Goal: Task Accomplishment & Management: Manage account settings

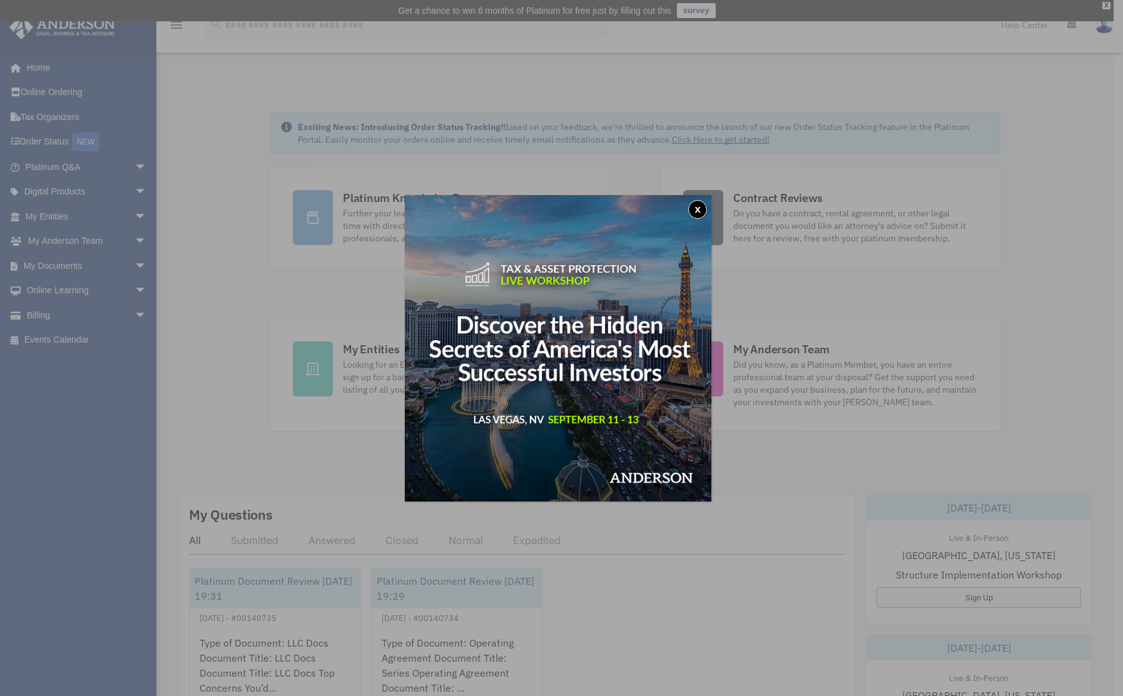
click at [698, 205] on button "x" at bounding box center [697, 209] width 19 height 19
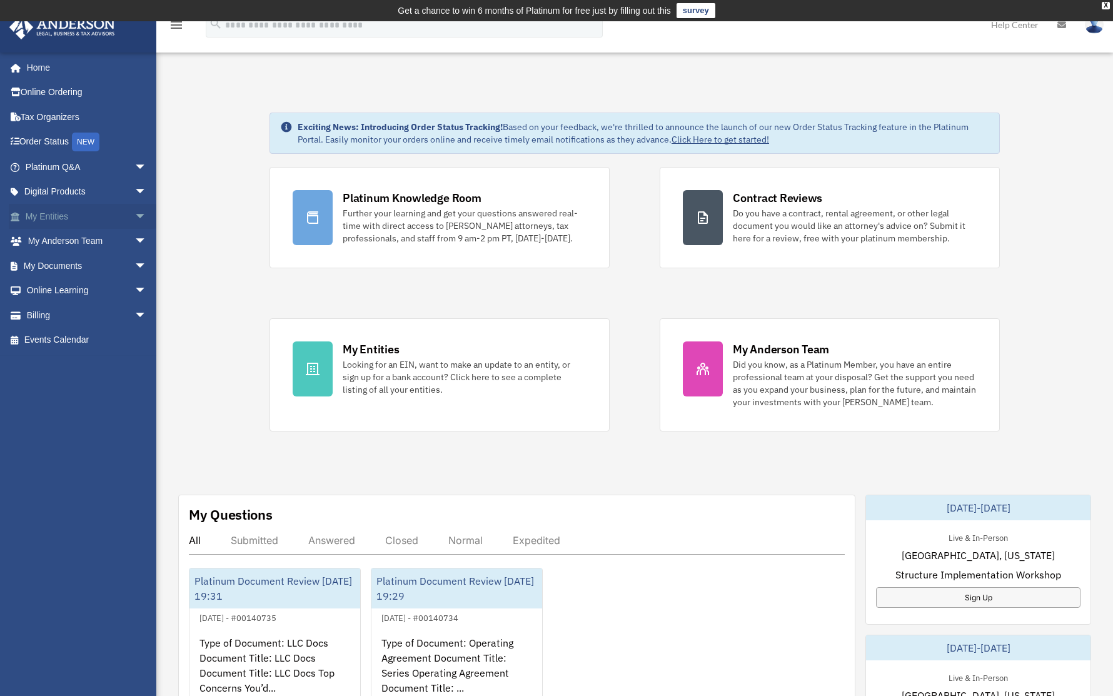
click at [134, 214] on span "arrow_drop_down" at bounding box center [146, 217] width 25 height 26
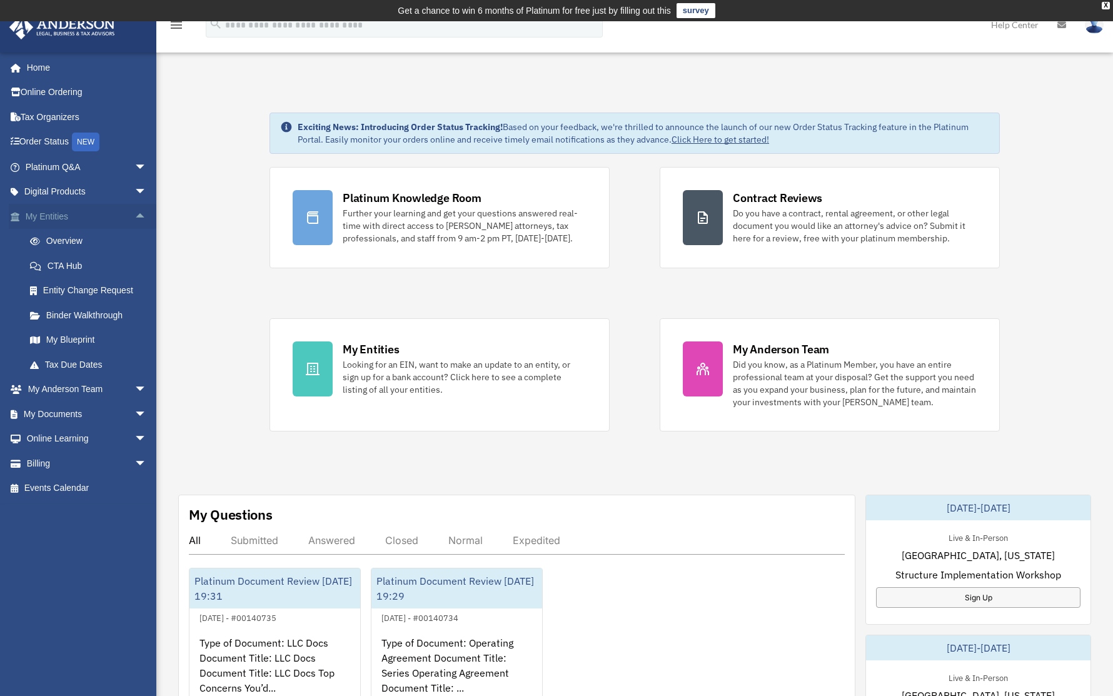
click at [134, 214] on span "arrow_drop_up" at bounding box center [146, 217] width 25 height 26
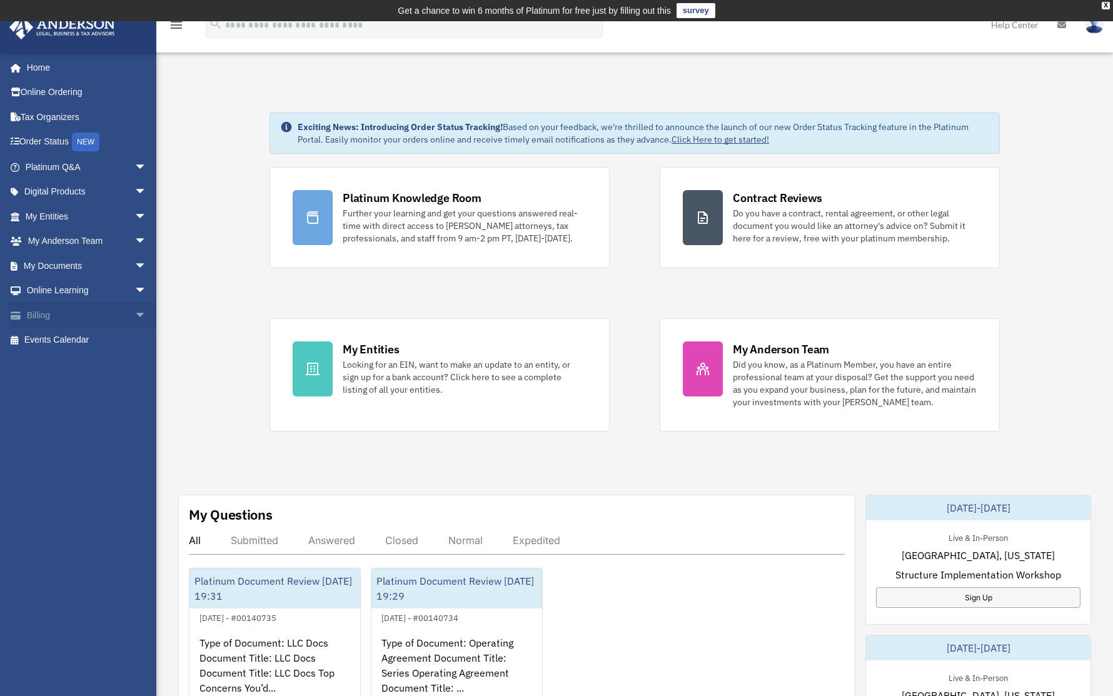
click at [134, 313] on span "arrow_drop_down" at bounding box center [146, 316] width 25 height 26
click at [96, 359] on link "Past Invoices" at bounding box center [92, 365] width 148 height 25
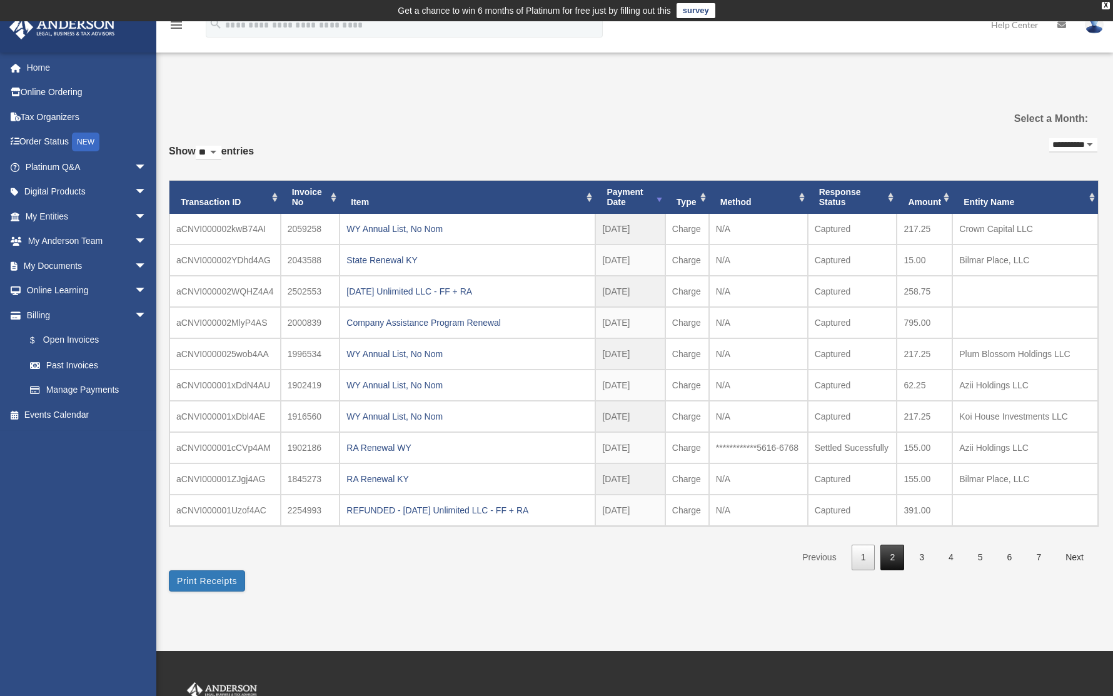
click at [894, 554] on link "2" at bounding box center [893, 558] width 24 height 26
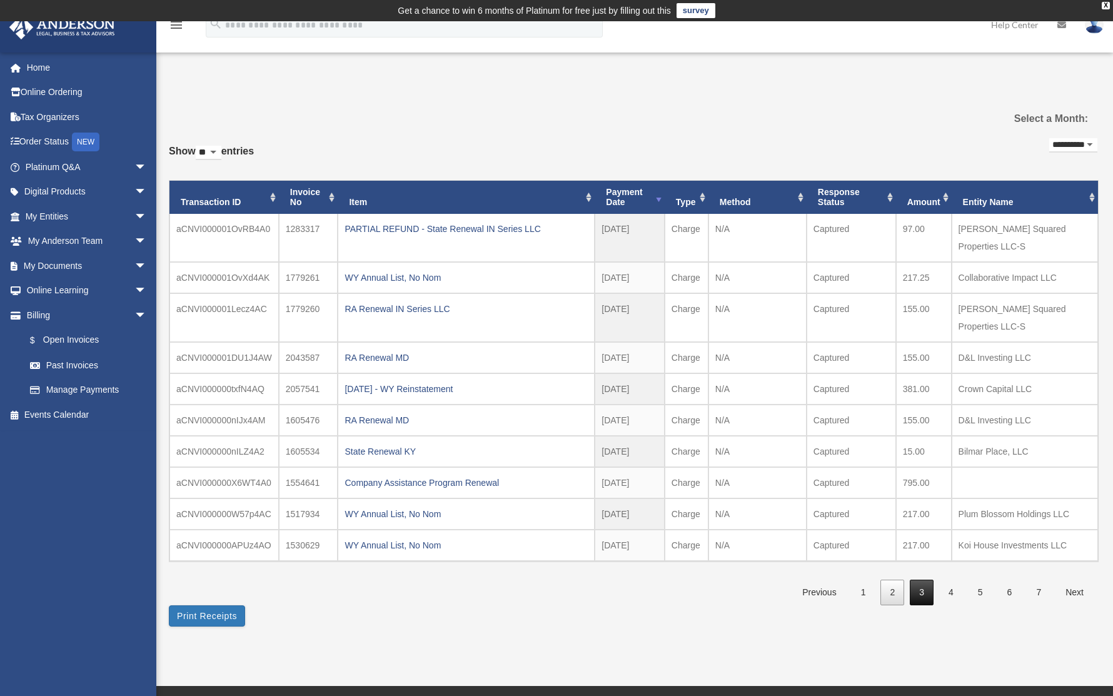
click at [916, 580] on link "3" at bounding box center [922, 593] width 24 height 26
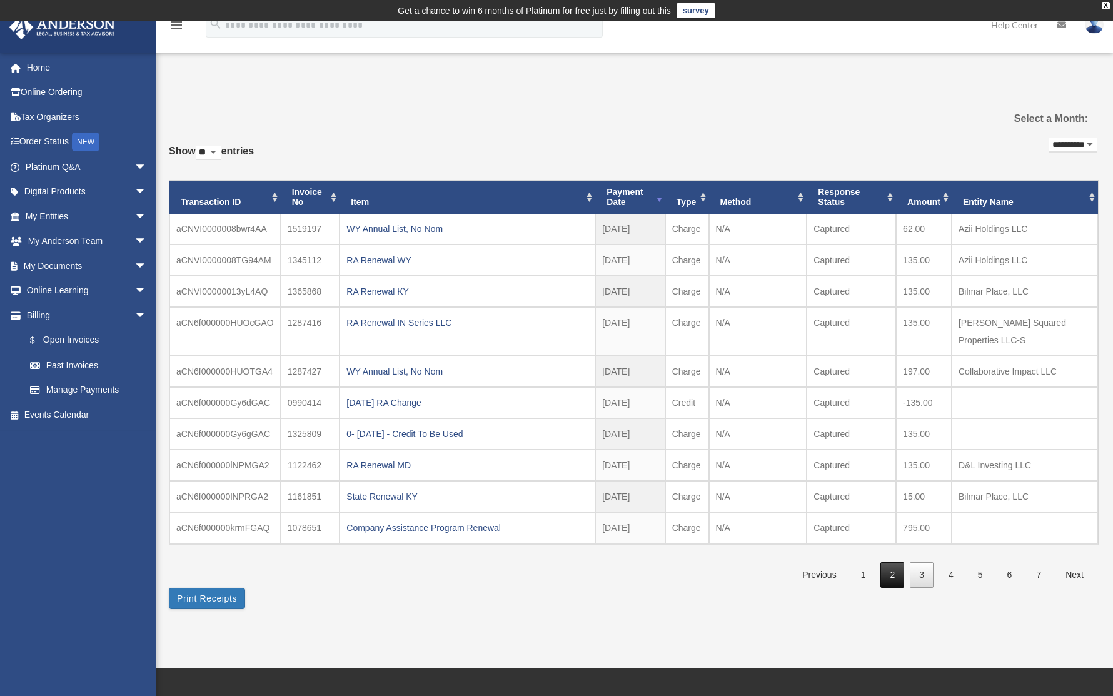
click at [894, 562] on link "2" at bounding box center [893, 575] width 24 height 26
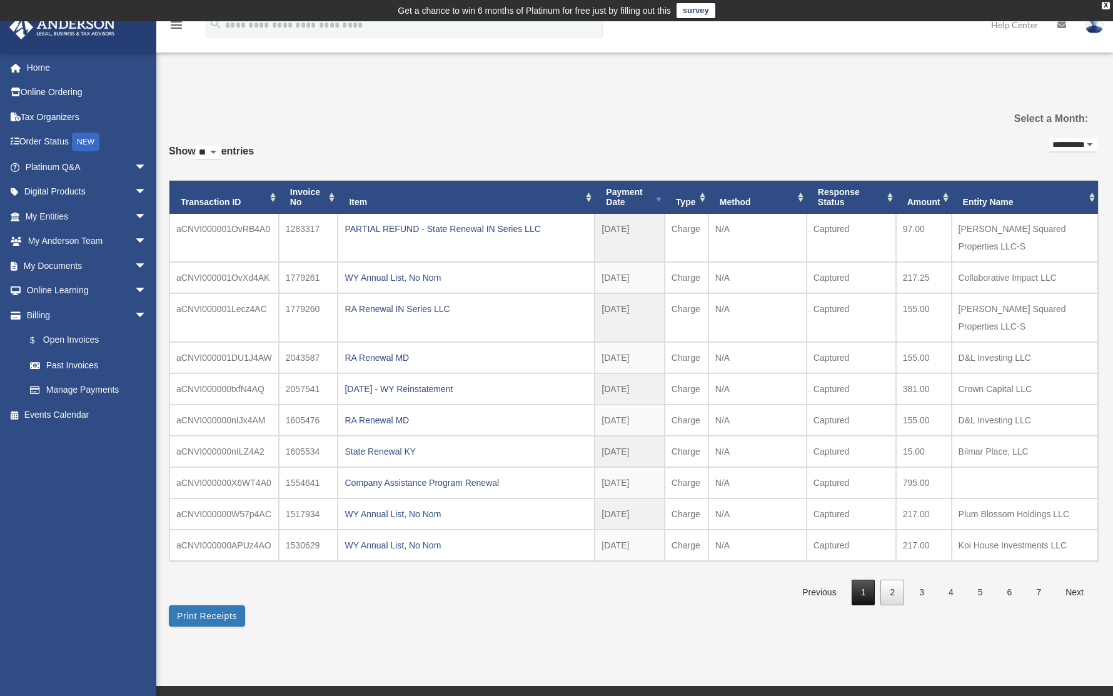
click at [862, 580] on link "1" at bounding box center [864, 593] width 24 height 26
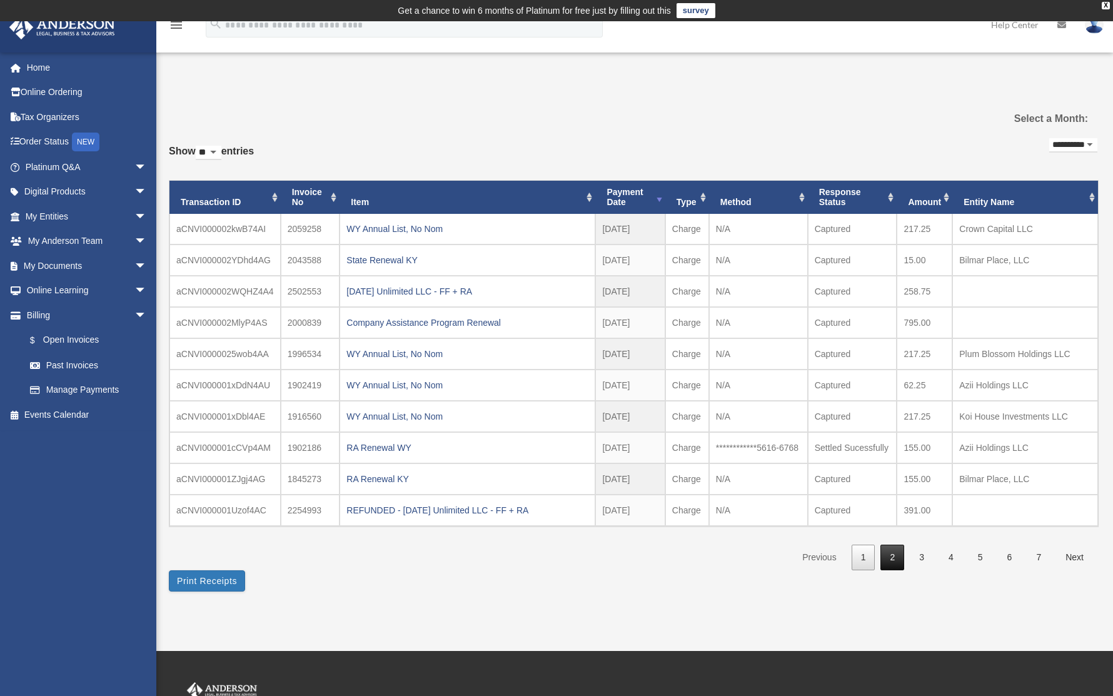
click at [888, 555] on link "2" at bounding box center [893, 558] width 24 height 26
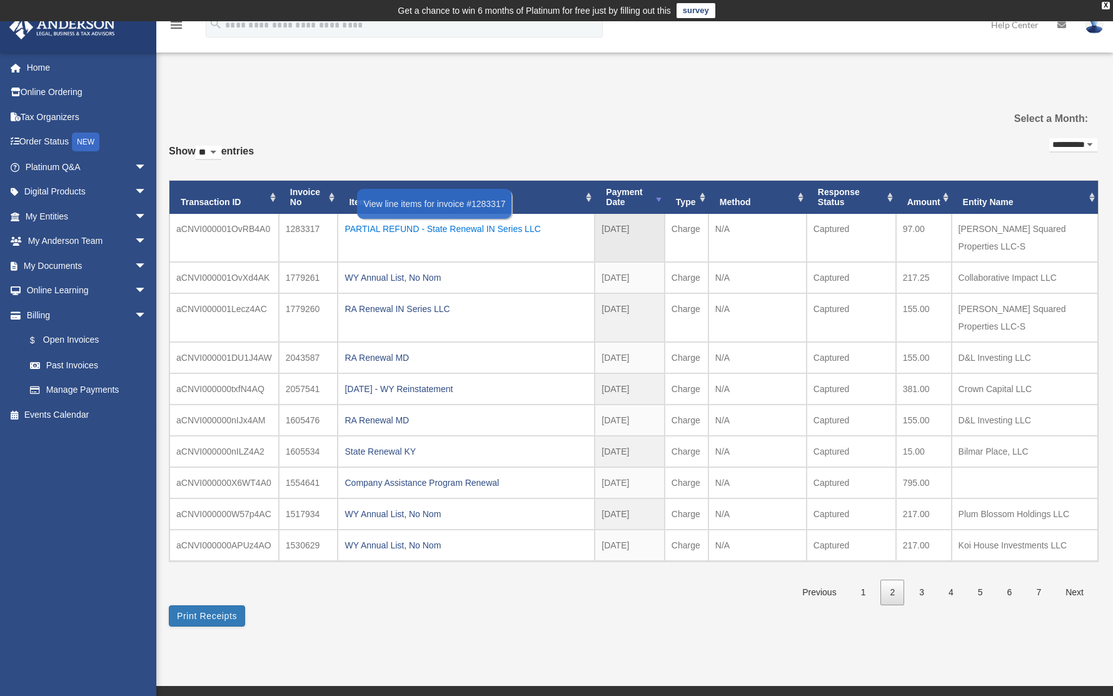
click at [445, 228] on div "PARTIAL REFUND - State Renewal IN Series LLC" at bounding box center [466, 229] width 243 height 18
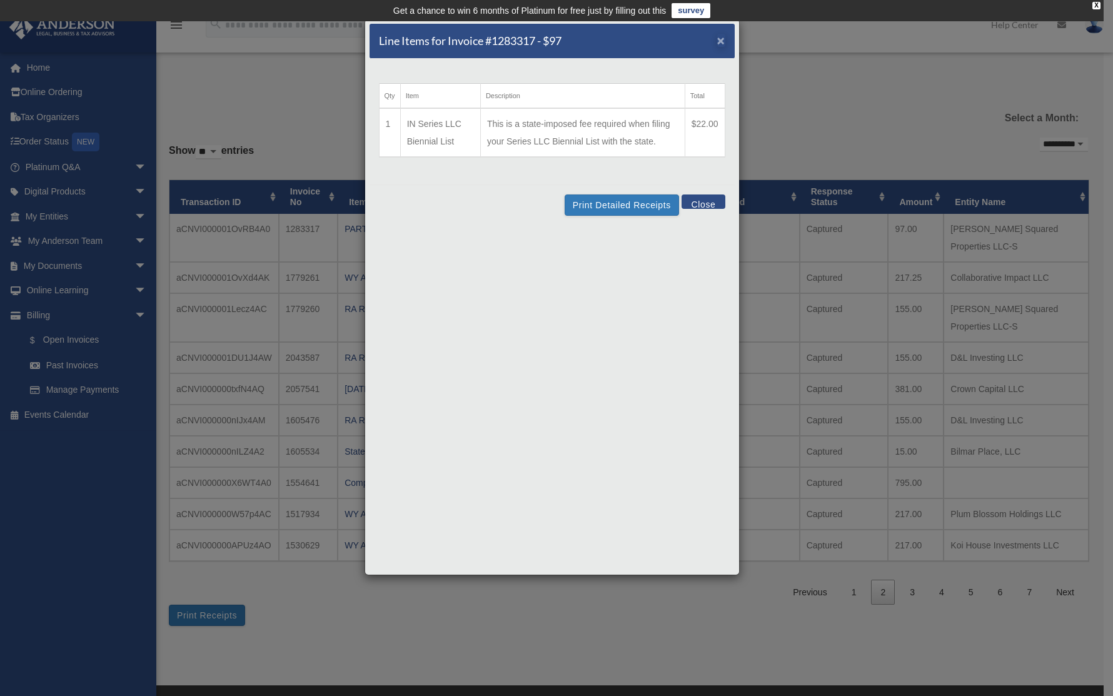
click at [722, 41] on span "×" at bounding box center [721, 40] width 8 height 14
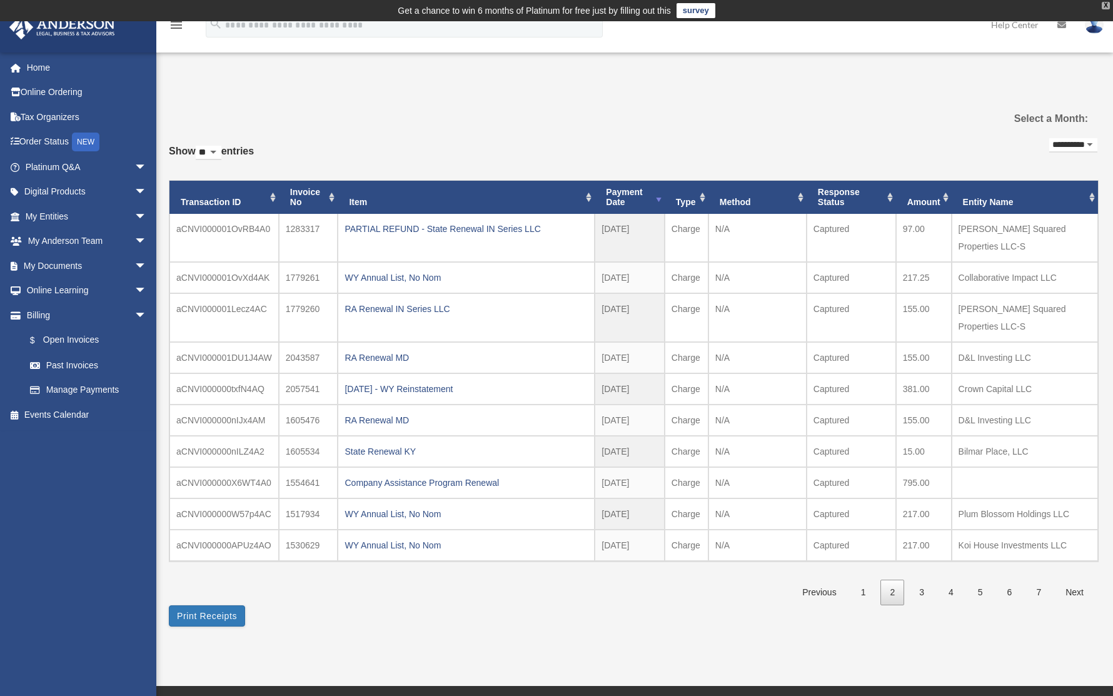
click at [1105, 8] on div "X" at bounding box center [1106, 6] width 8 height 8
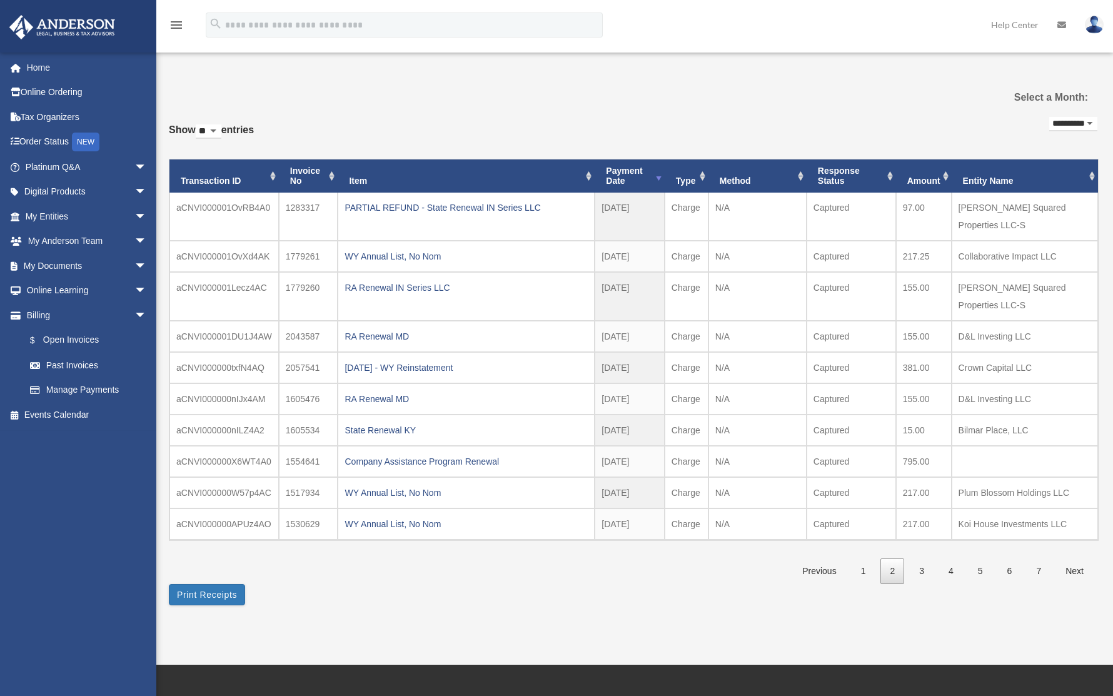
click at [1091, 22] on img at bounding box center [1094, 25] width 19 height 18
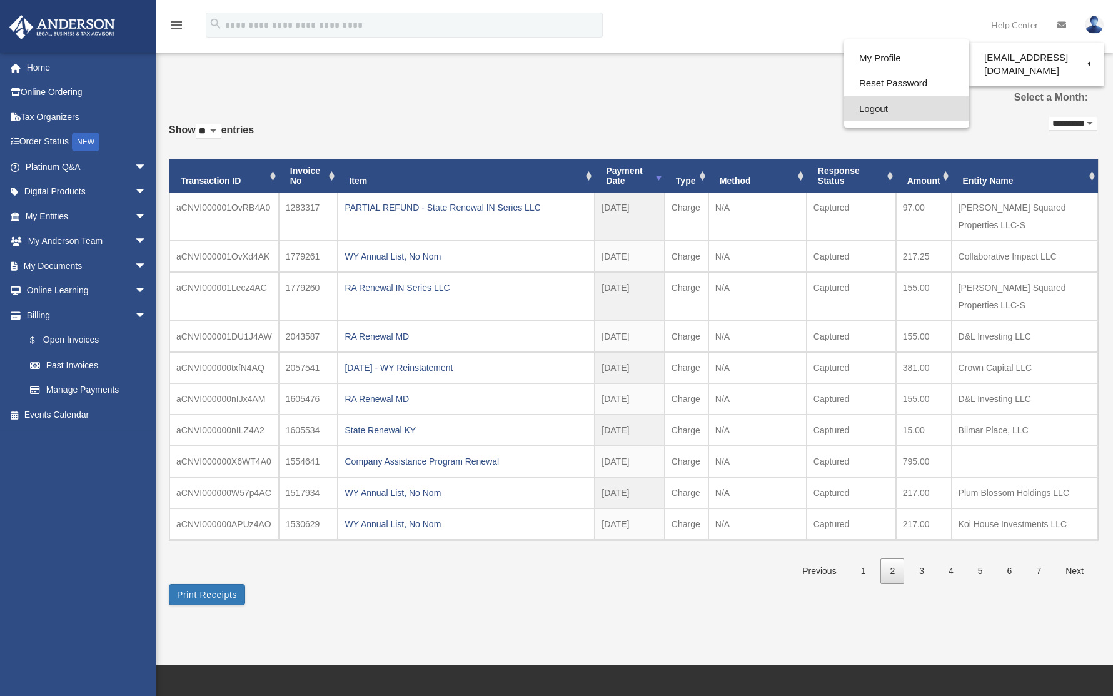
click at [884, 107] on link "Logout" at bounding box center [906, 109] width 125 height 26
